Goal: Task Accomplishment & Management: Use online tool/utility

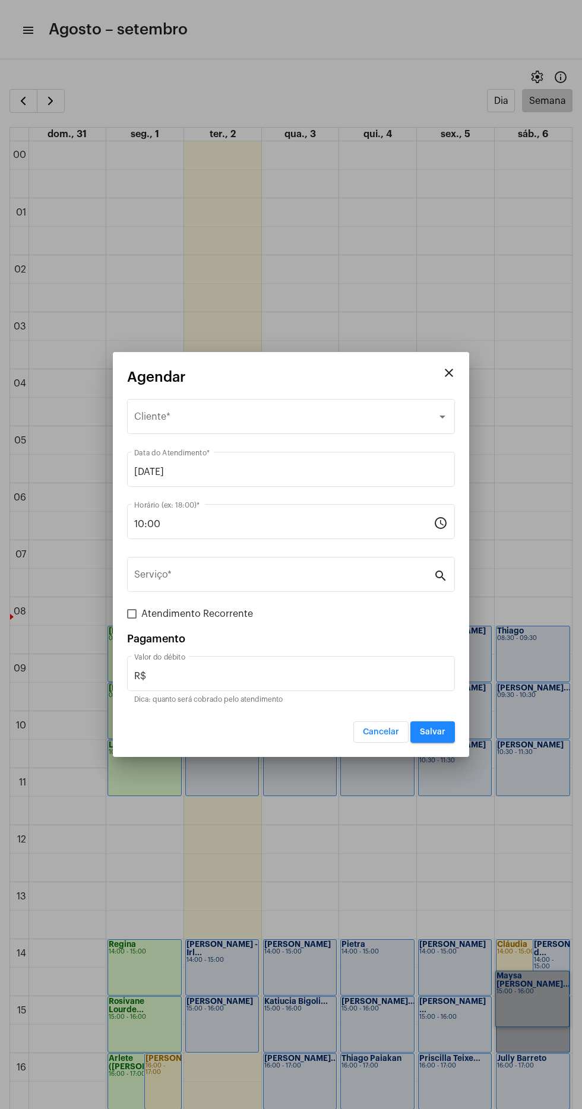
scroll to position [24, 0]
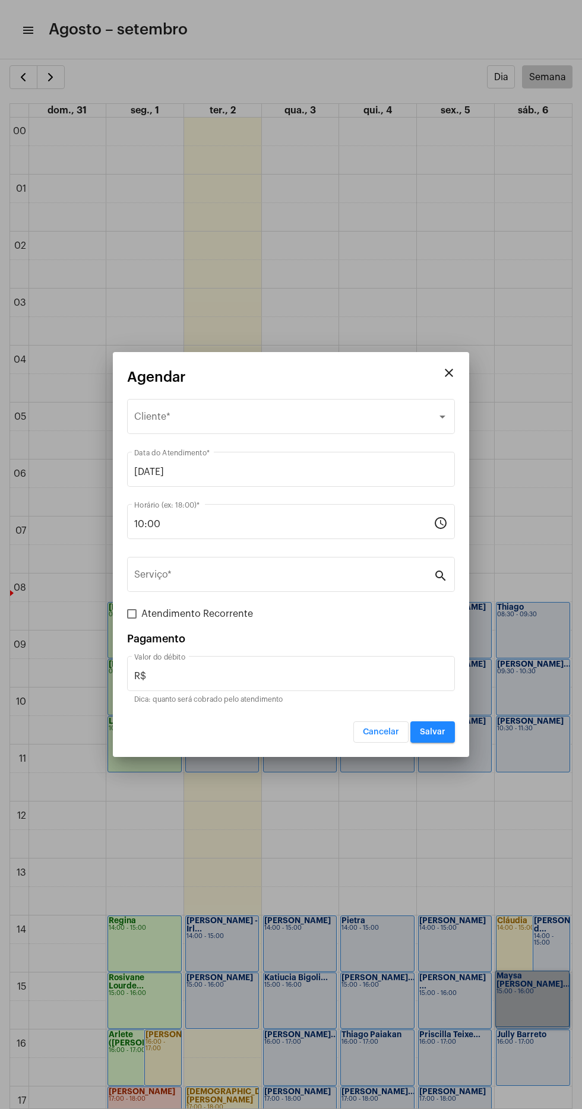
click at [381, 732] on span "Cancelar" at bounding box center [381, 732] width 36 height 8
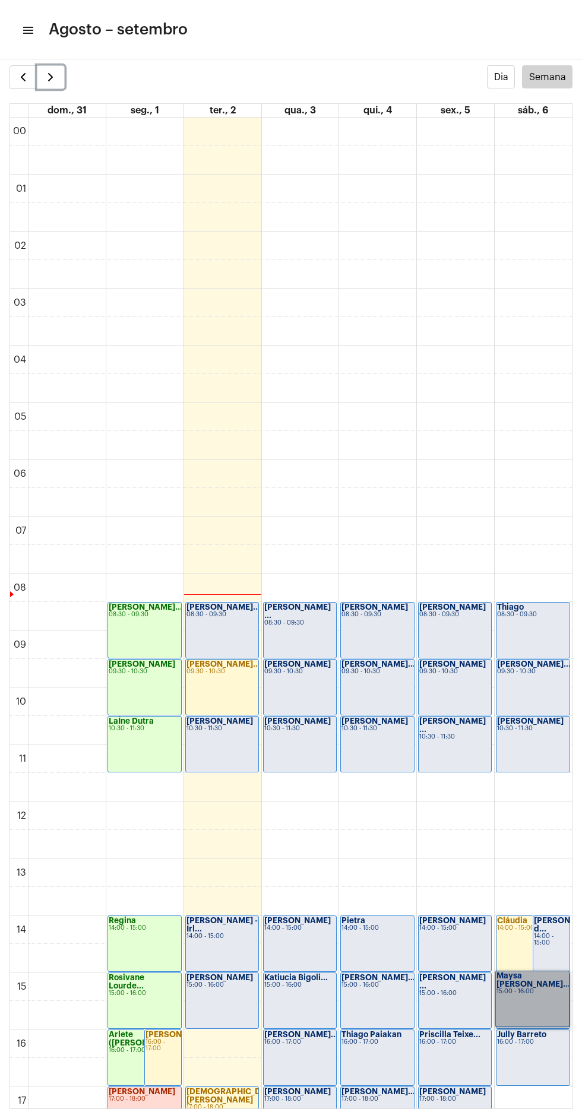
scroll to position [293, 0]
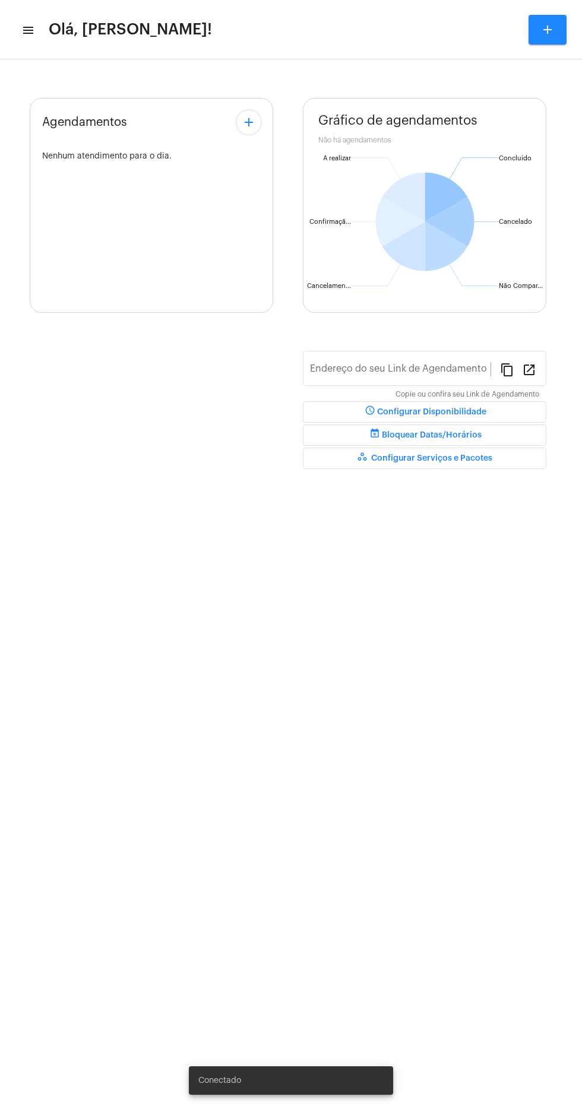
type input "[URL][DOMAIN_NAME][PERSON_NAME]"
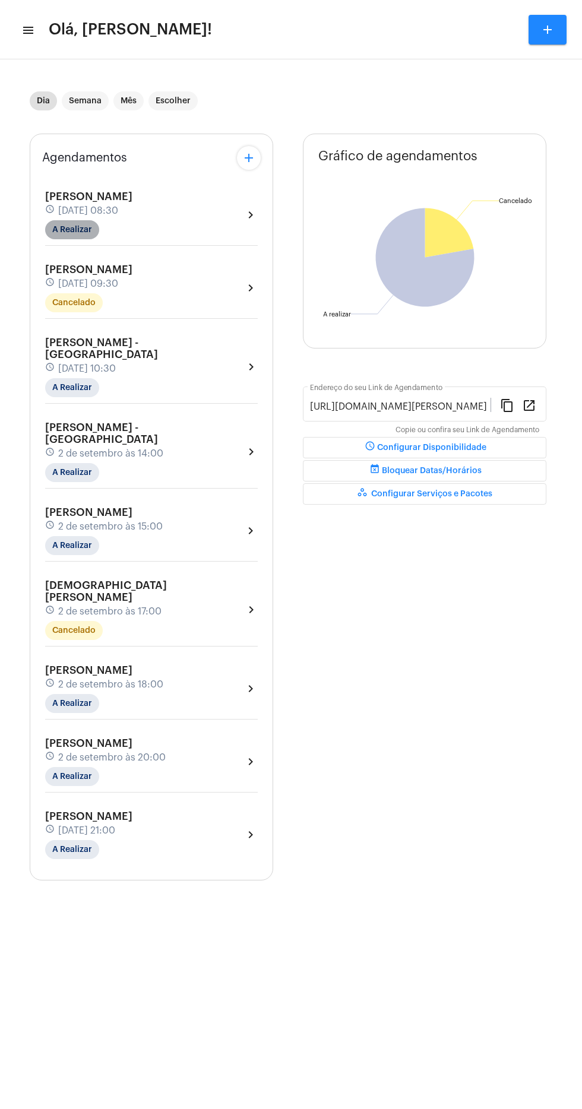
click at [57, 236] on mat-chip "A Realizar" at bounding box center [72, 229] width 54 height 19
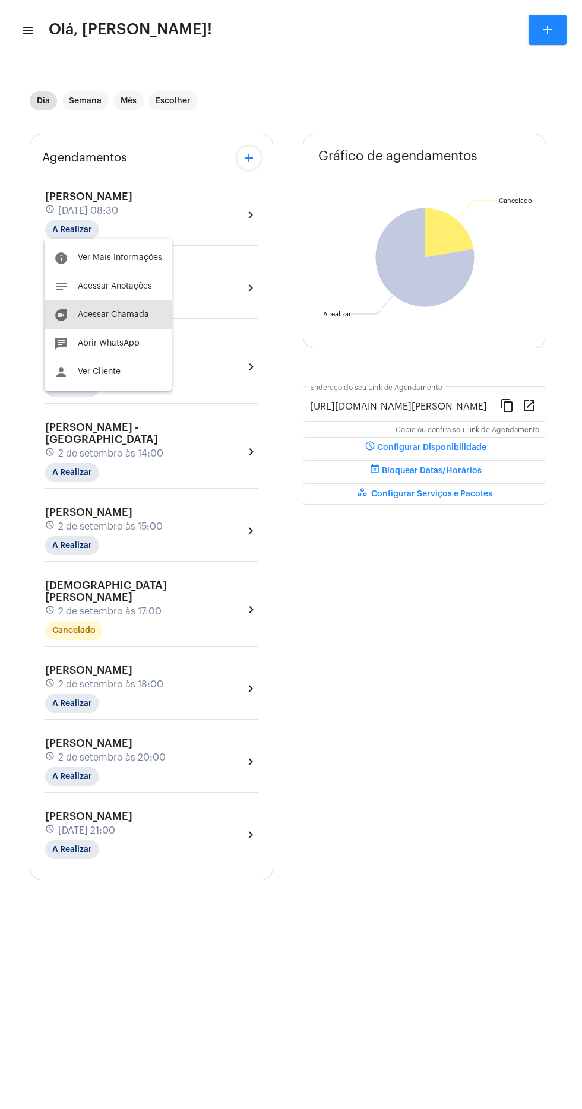
click at [72, 326] on button "duo [PERSON_NAME]" at bounding box center [108, 314] width 127 height 28
